Goal: Feedback & Contribution: Leave review/rating

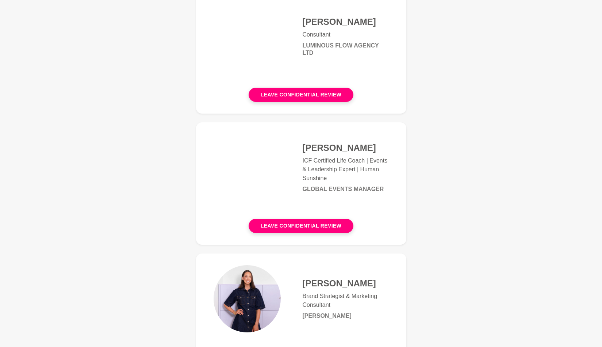
scroll to position [143, 0]
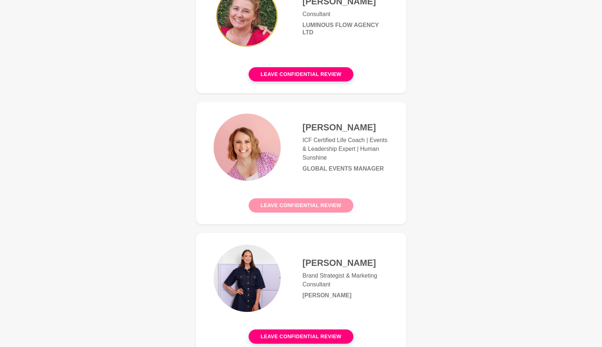
click at [310, 211] on button "Leave confidential review" at bounding box center [301, 205] width 105 height 14
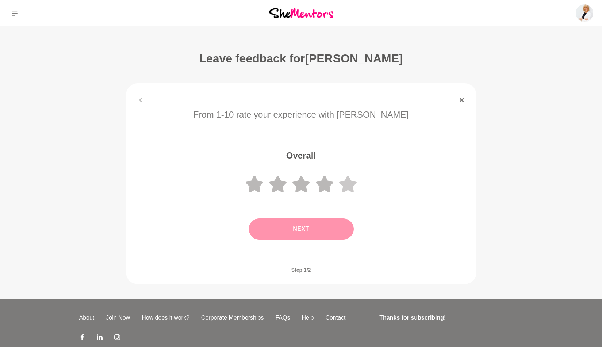
click at [344, 185] on icon at bounding box center [348, 184] width 18 height 17
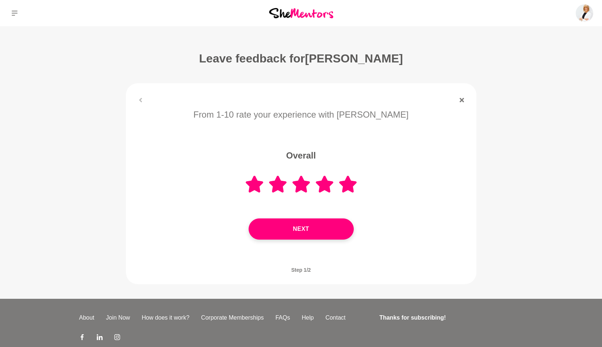
click at [313, 232] on button "Next" at bounding box center [301, 228] width 105 height 21
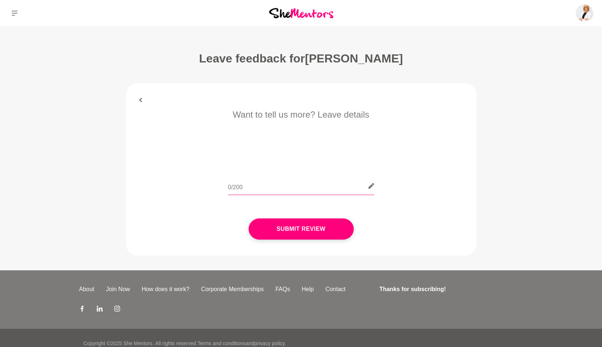
click at [250, 183] on input "text" at bounding box center [301, 186] width 146 height 18
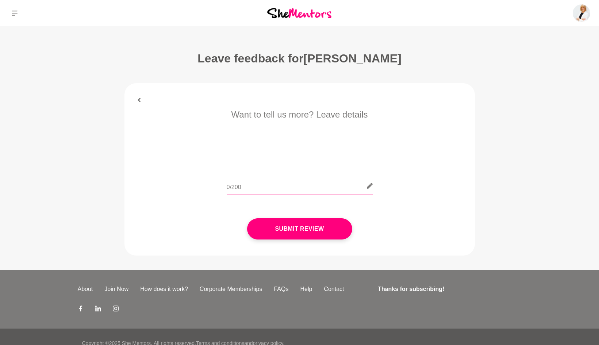
paste input "I had the most helpful and valuable session with [PERSON_NAME] [DATE]! She is f…"
drag, startPoint x: 215, startPoint y: 186, endPoint x: 187, endPoint y: 186, distance: 27.8
click at [187, 186] on div "I had the most helpful and valuable session with [PERSON_NAME] [DATE]! She is f…" at bounding box center [300, 190] width 330 height 27
drag, startPoint x: 343, startPoint y: 187, endPoint x: 360, endPoint y: 188, distance: 17.6
click at [360, 188] on input "I had the most helpful and valuable session with [PERSON_NAME] [DATE]! She is f…" at bounding box center [300, 186] width 146 height 18
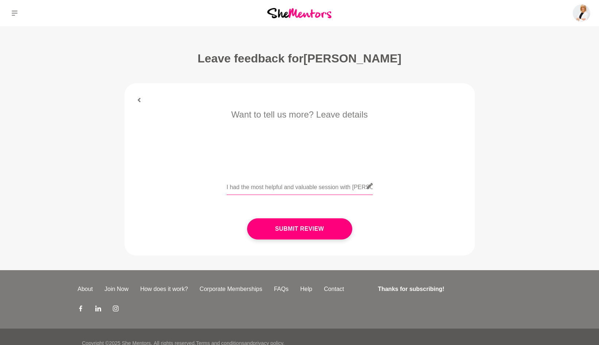
scroll to position [0, 77]
click at [322, 184] on input "I had the most helpful and valuable session with [PERSON_NAME] [DATE]! She is f…" at bounding box center [300, 186] width 146 height 18
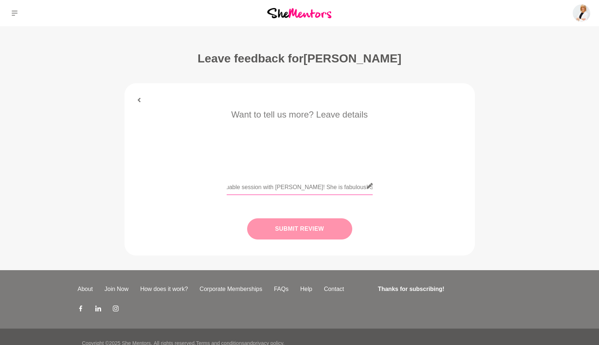
type input "I had the most helpful and valuable session with [PERSON_NAME]! She is fabulous…"
click at [331, 229] on button "Submit Review" at bounding box center [299, 228] width 105 height 21
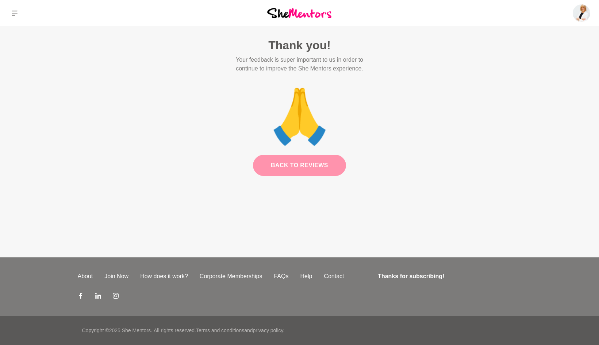
click at [297, 158] on link "Back to Reviews" at bounding box center [299, 165] width 93 height 21
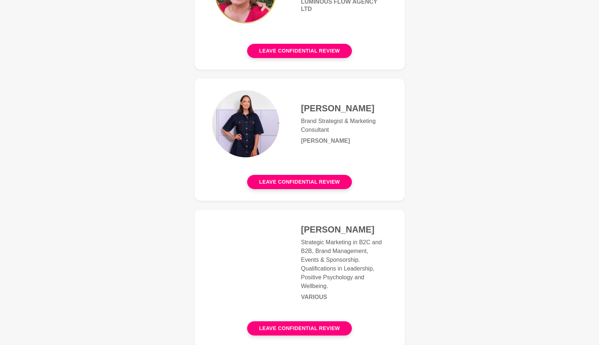
scroll to position [188, 0]
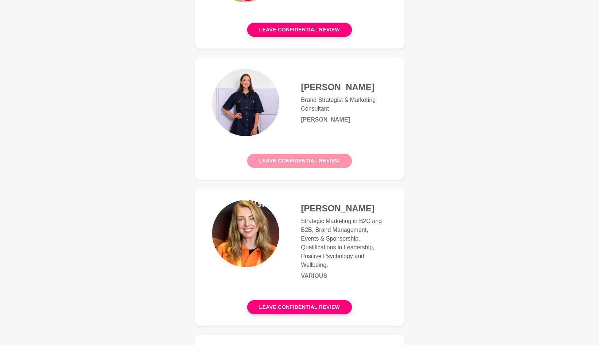
click at [297, 162] on button "Leave confidential review" at bounding box center [299, 161] width 105 height 14
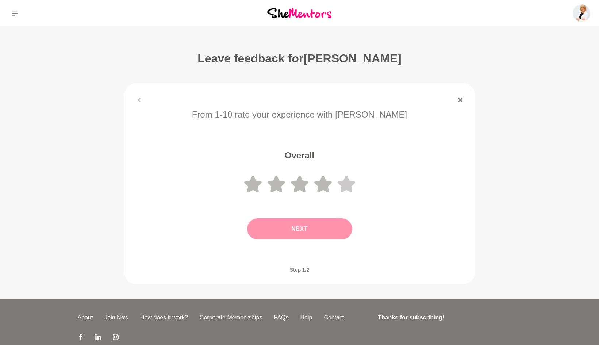
click at [343, 187] on icon at bounding box center [347, 184] width 18 height 17
click at [305, 233] on button "Next" at bounding box center [299, 228] width 105 height 21
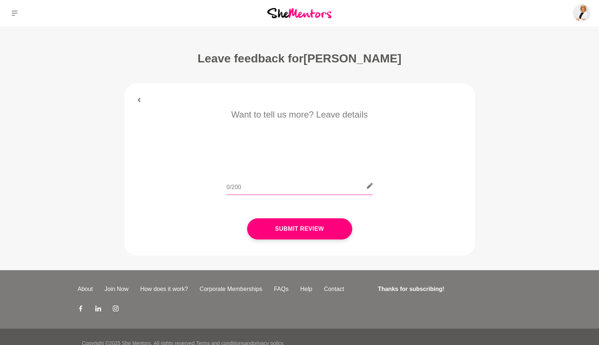
click at [250, 188] on input "text" at bounding box center [300, 186] width 146 height 18
paste input "Just jumped off a fantastic mentor hour session with [PERSON_NAME]. She asked r…"
drag, startPoint x: 265, startPoint y: 185, endPoint x: 145, endPoint y: 182, distance: 120.6
click at [145, 182] on div "Just jumped off a fantastic mentor hour session with [PERSON_NAME]. She asked r…" at bounding box center [300, 190] width 330 height 27
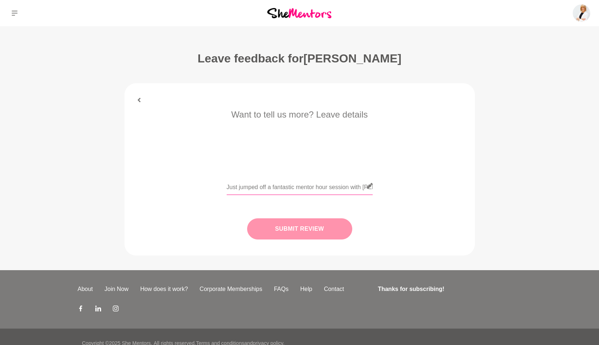
type input "Just jumped off a fantastic mentor hour session with [PERSON_NAME]. She asked r…"
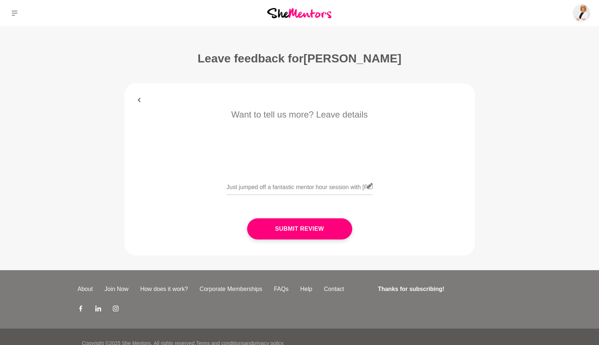
click at [297, 233] on button "Submit Review" at bounding box center [299, 228] width 105 height 21
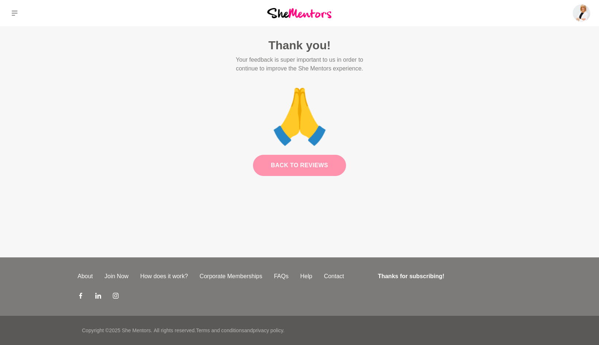
click at [303, 165] on link "Back to Reviews" at bounding box center [299, 165] width 93 height 21
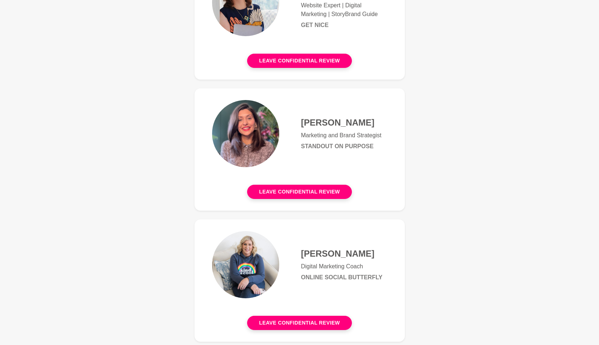
scroll to position [1626, 0]
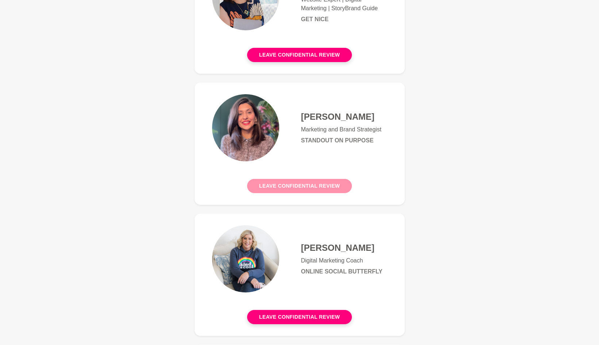
click at [309, 179] on button "Leave confidential review" at bounding box center [299, 186] width 105 height 14
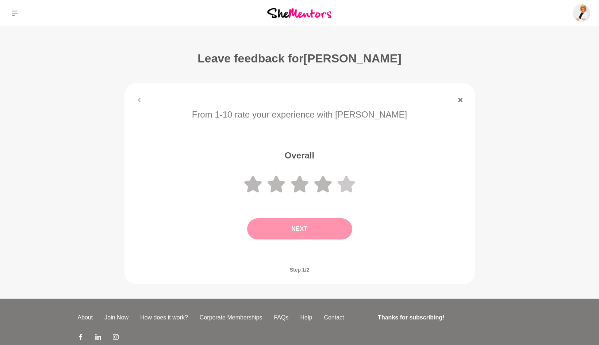
click at [346, 187] on icon at bounding box center [347, 184] width 18 height 17
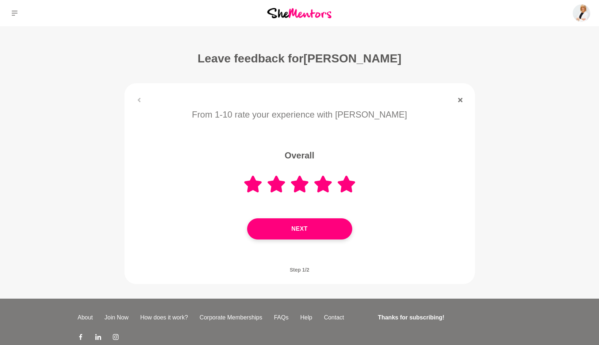
click at [317, 228] on button "Next" at bounding box center [299, 228] width 105 height 21
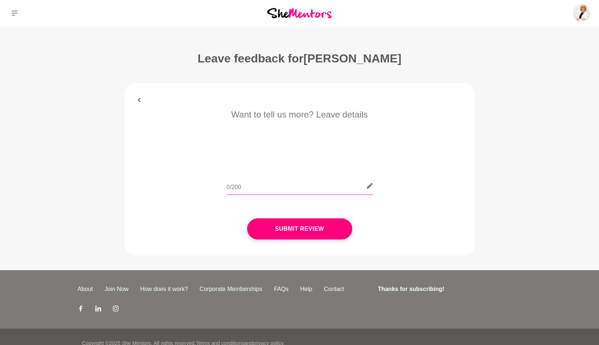
drag, startPoint x: 275, startPoint y: 195, endPoint x: 276, endPoint y: 190, distance: 5.2
click at [275, 195] on input "text" at bounding box center [300, 186] width 146 height 18
click at [275, 188] on input "text" at bounding box center [300, 186] width 146 height 18
paste input "Blown away by my latest mentor session with [PERSON_NAME]! [PERSON_NAME] shared…"
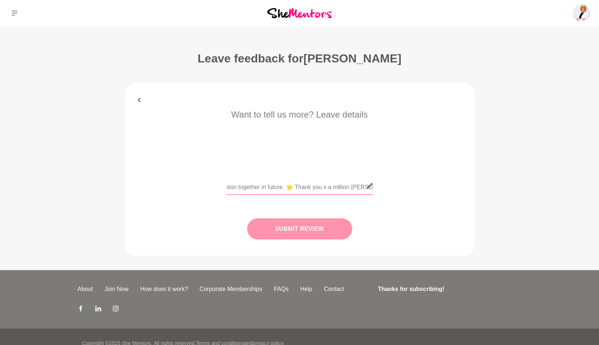
type input "Blown away by my latest mentor session with [PERSON_NAME]! [PERSON_NAME] shared…"
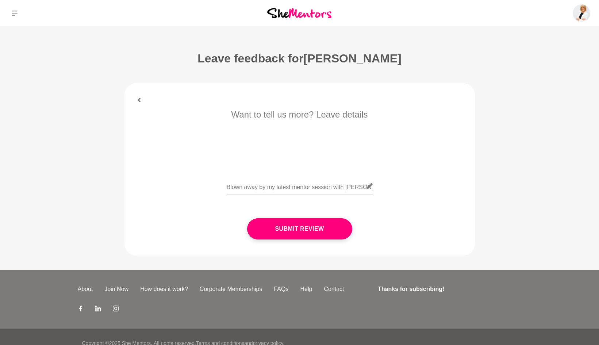
click at [296, 223] on button "Submit Review" at bounding box center [299, 228] width 105 height 21
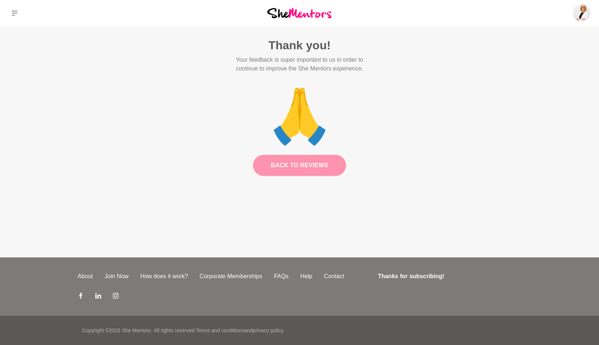
click at [307, 162] on link "Back to Reviews" at bounding box center [299, 165] width 93 height 21
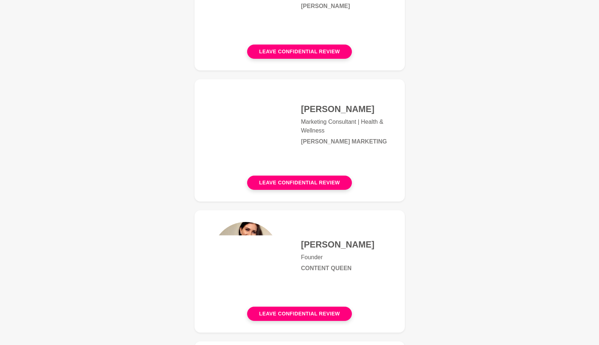
scroll to position [3332, 0]
